Goal: Find contact information: Find contact information

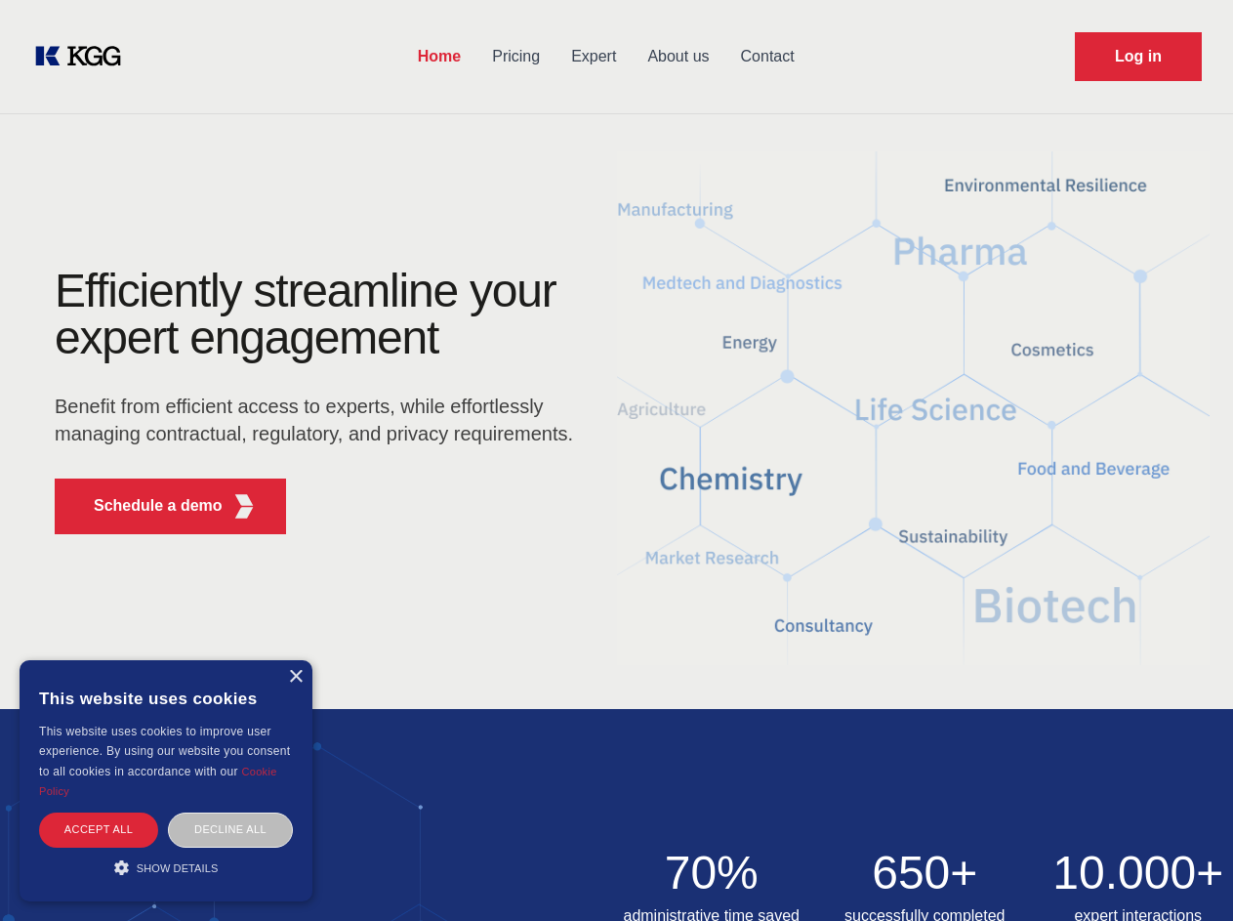
click at [616, 460] on div "Efficiently streamline your expert engagement Benefit from efficient access to …" at bounding box center [320, 409] width 594 height 282
click at [146, 506] on p "Schedule a demo" at bounding box center [158, 505] width 129 height 23
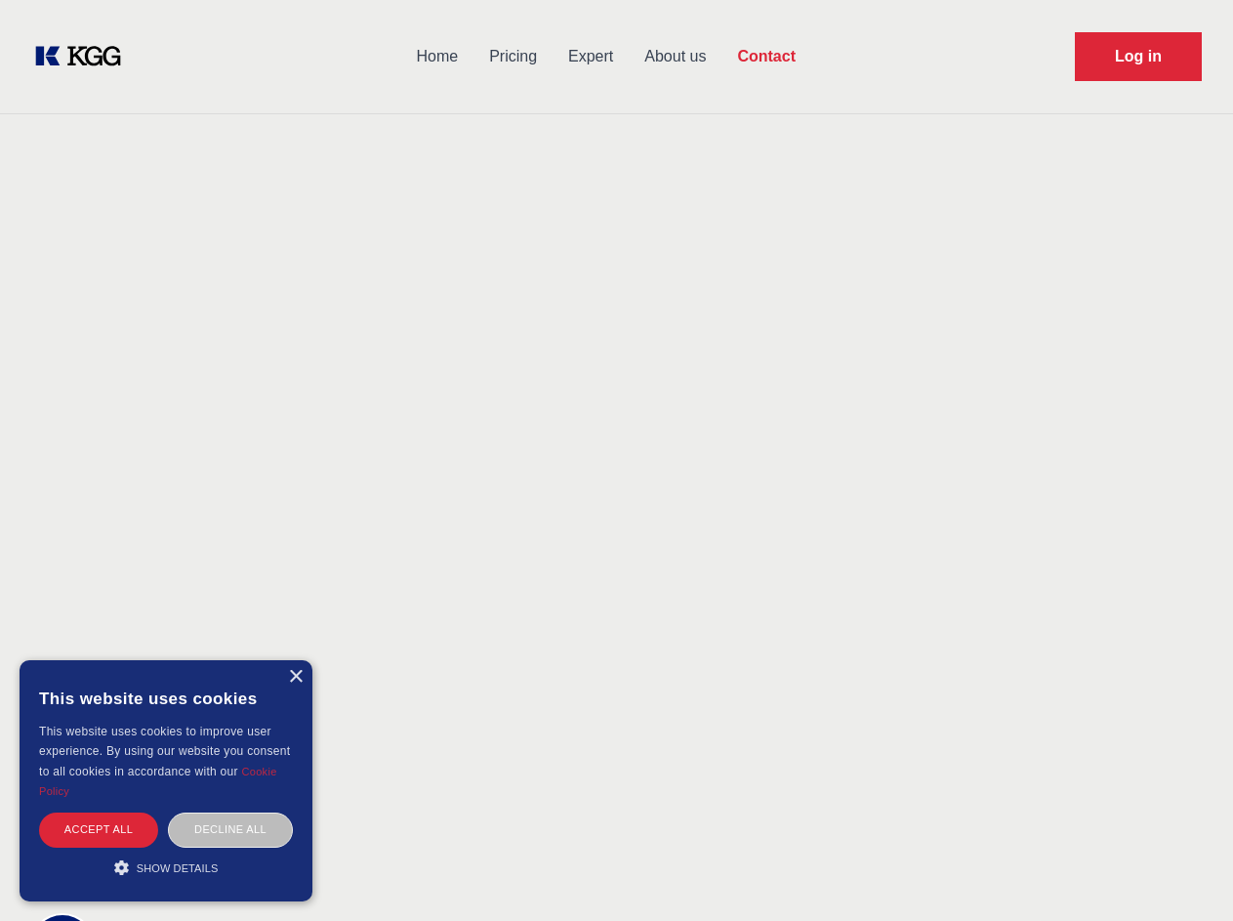
click at [295, 677] on div "× This website uses cookies This website uses cookies to improve user experienc…" at bounding box center [166, 780] width 293 height 241
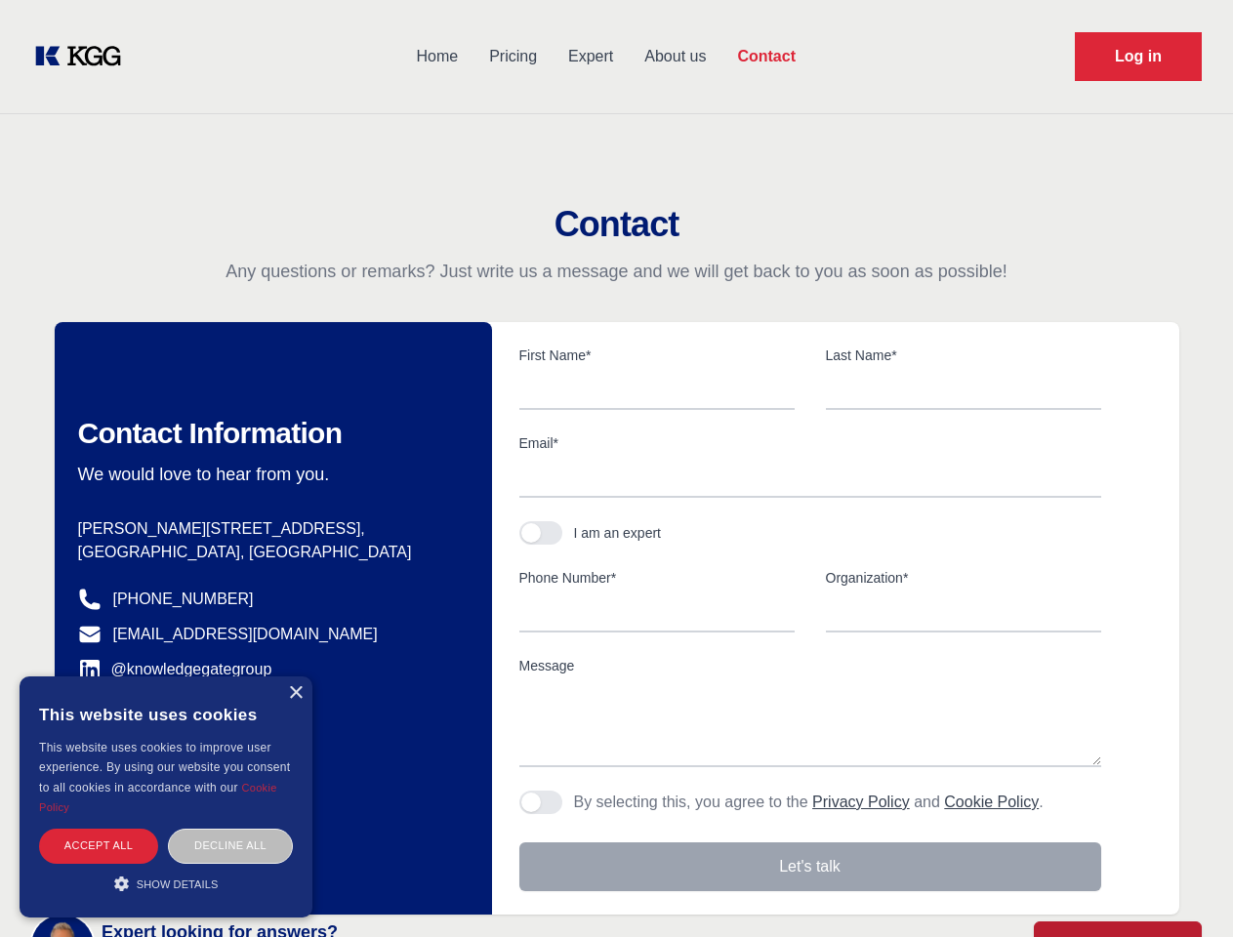
click at [99, 829] on div "Accept all" at bounding box center [98, 846] width 119 height 34
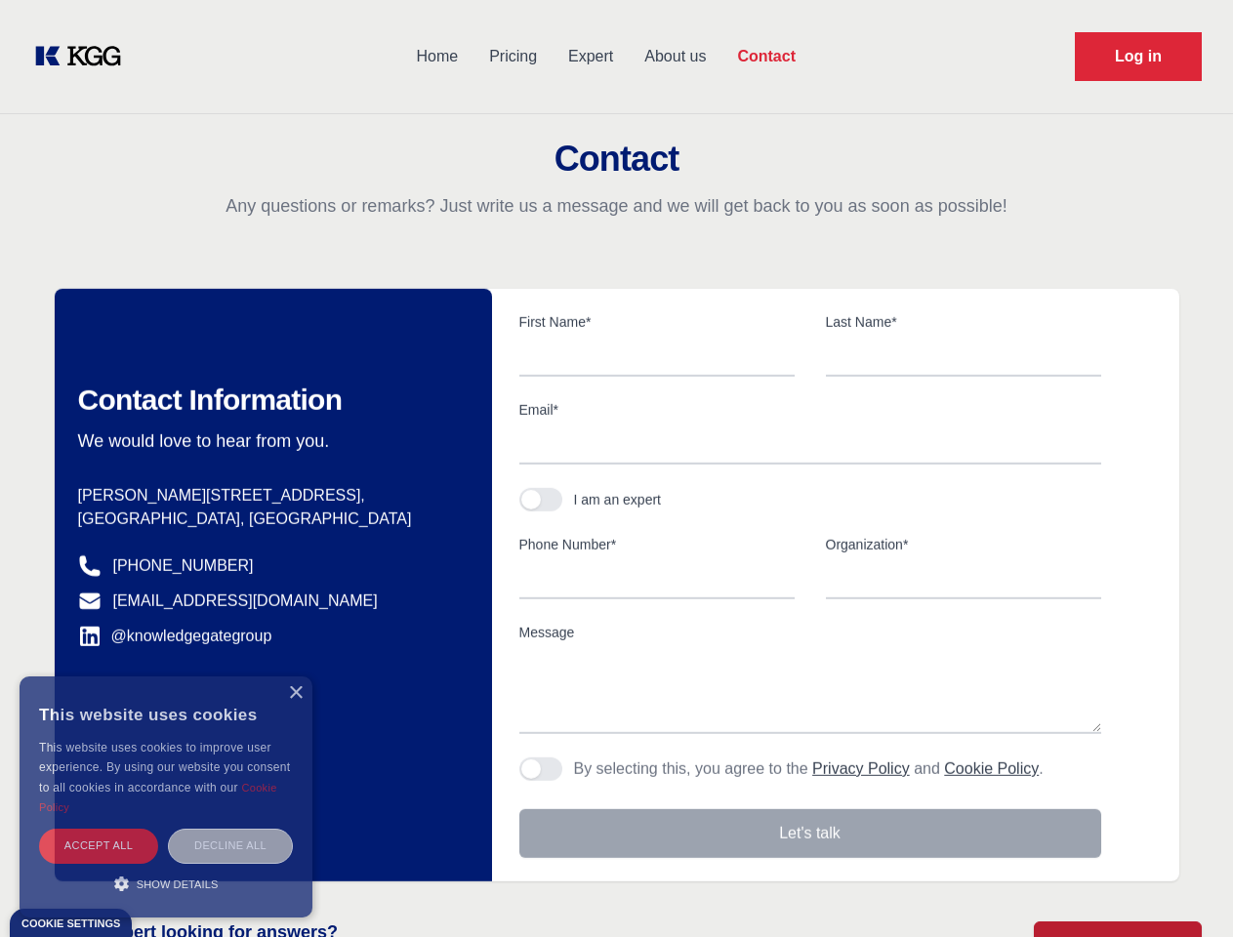
click at [230, 829] on div "Decline all" at bounding box center [230, 846] width 125 height 34
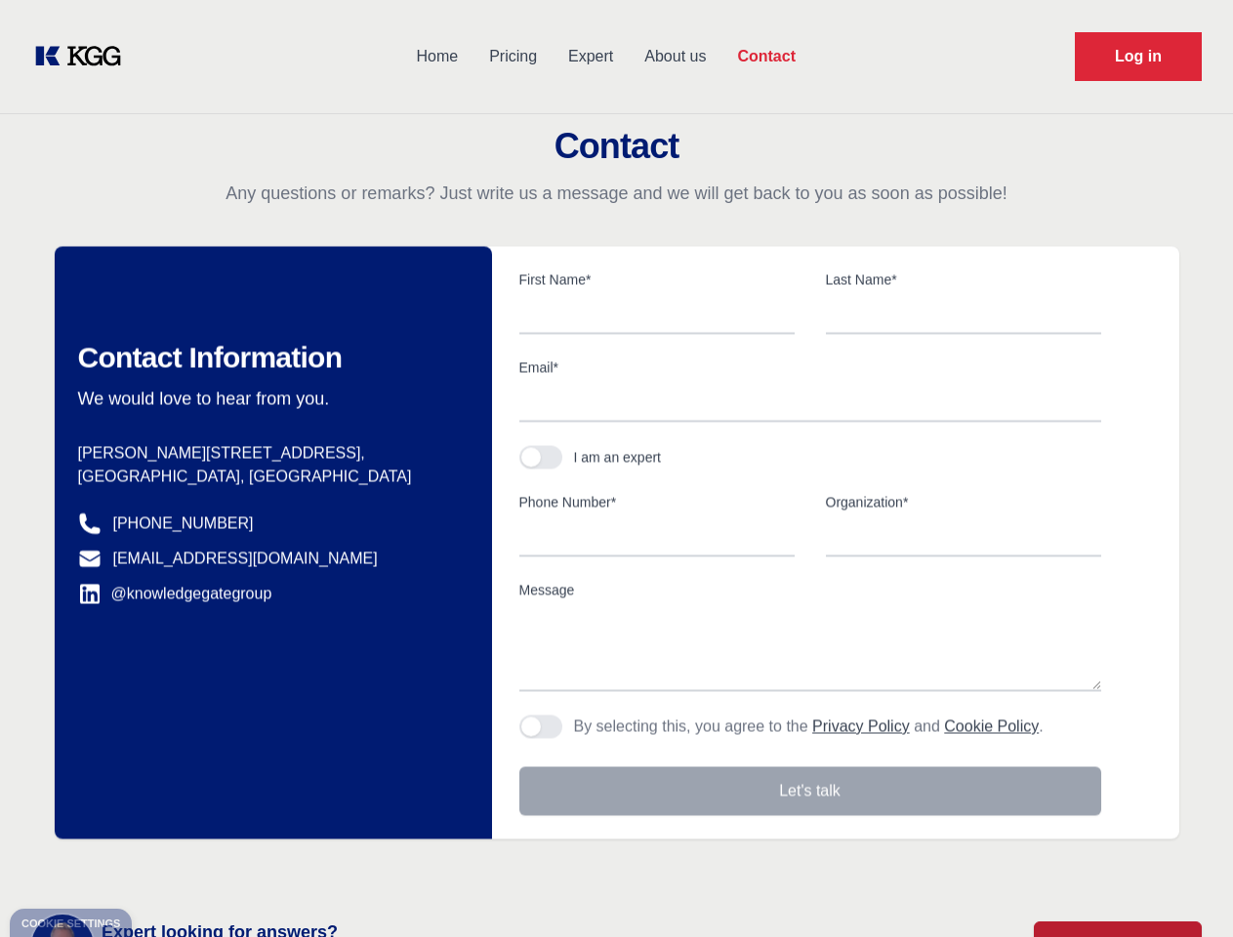
click at [166, 867] on main "Contact Any questions or remarks? Just write us a message and we will get back …" at bounding box center [616, 508] width 1233 height 1016
